Goal: Ask a question

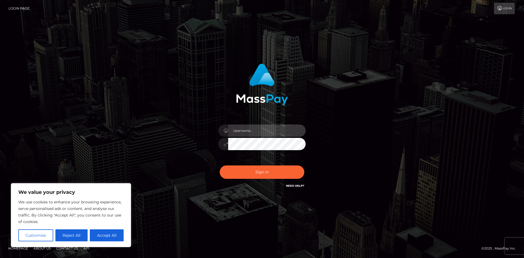
click at [273, 129] on input "text" at bounding box center [267, 131] width 78 height 12
click at [339, 143] on div "Sign in" at bounding box center [261, 129] width 311 height 139
drag, startPoint x: 99, startPoint y: 190, endPoint x: 101, endPoint y: 196, distance: 5.8
click at [99, 190] on p "We value your privacy" at bounding box center [70, 192] width 105 height 7
click at [105, 235] on button "Accept All" at bounding box center [107, 235] width 34 height 12
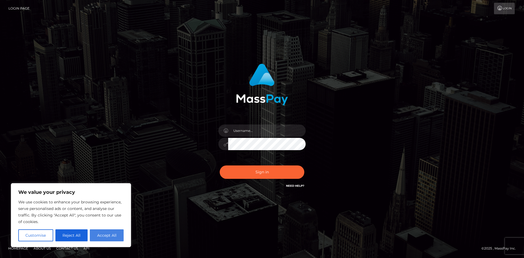
checkbox input "true"
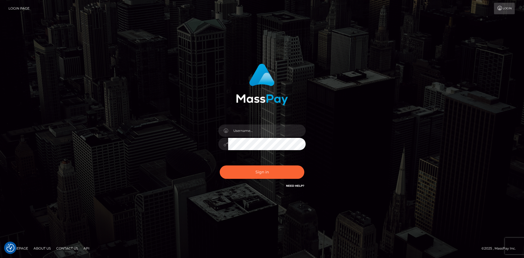
click at [292, 184] on link "Need Help?" at bounding box center [295, 186] width 18 height 4
